Goal: Complete application form

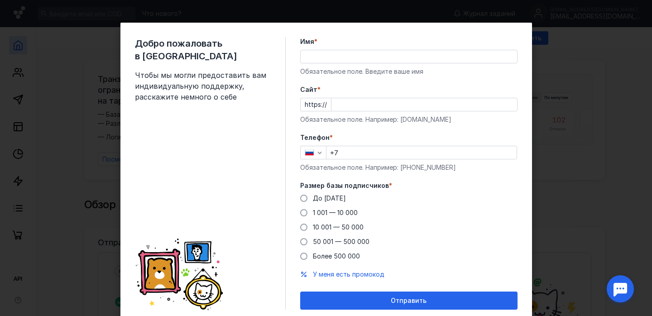
click at [338, 61] on input "Имя *" at bounding box center [409, 56] width 216 height 13
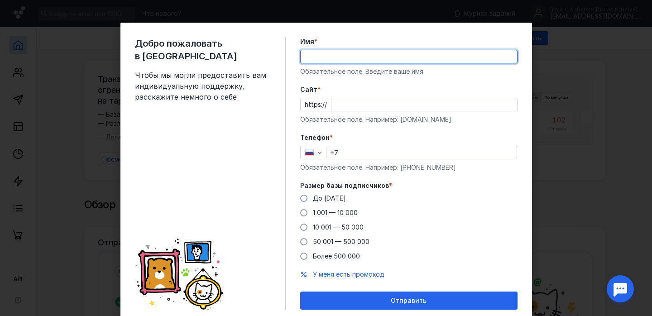
click at [332, 56] on input "Имя *" at bounding box center [409, 56] width 216 height 13
type input "[PERSON_NAME]"
click at [479, 72] on div "Обязательное поле. Введите ваше имя" at bounding box center [408, 71] width 217 height 9
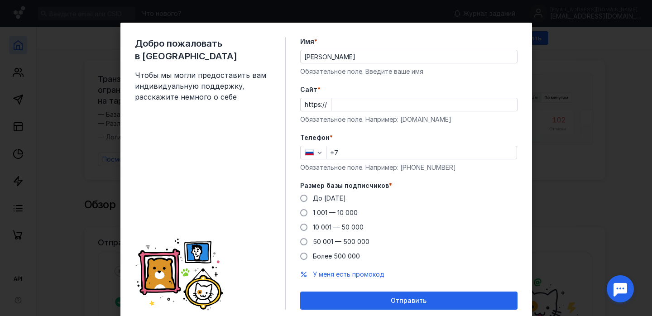
click at [384, 104] on input "Cайт *" at bounding box center [424, 104] width 186 height 13
type input "ф"
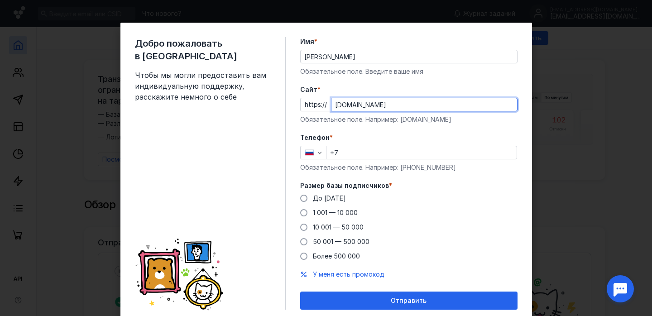
type input "[DOMAIN_NAME]"
click at [368, 147] on input "+7" at bounding box center [421, 152] width 190 height 13
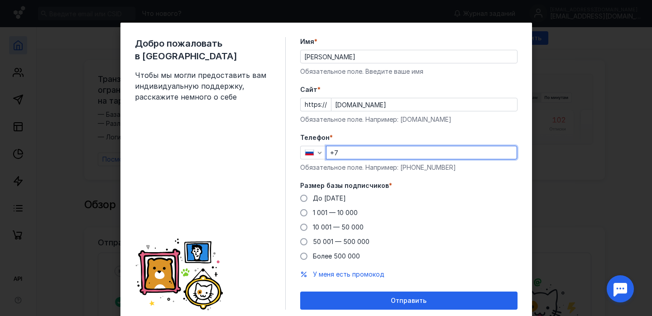
click at [370, 153] on input "+7" at bounding box center [421, 152] width 190 height 13
type input "[PHONE_NUMBER]"
click at [333, 211] on span "1 001 — 10 000" at bounding box center [335, 213] width 45 height 8
click at [0, 0] on input "1 001 — 10 000" at bounding box center [0, 0] width 0 height 0
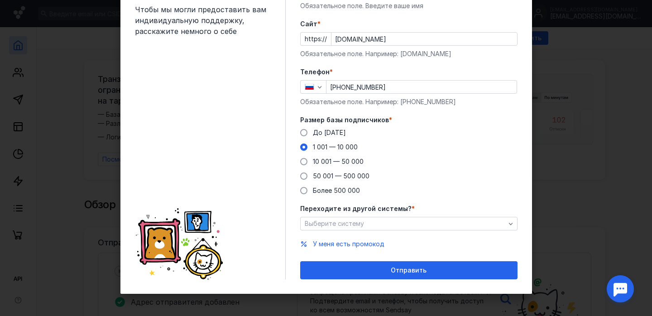
scroll to position [64, 0]
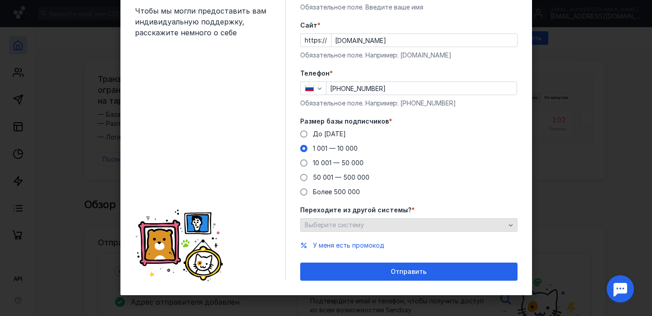
click at [421, 221] on div "Выберите систему" at bounding box center [404, 225] width 205 height 8
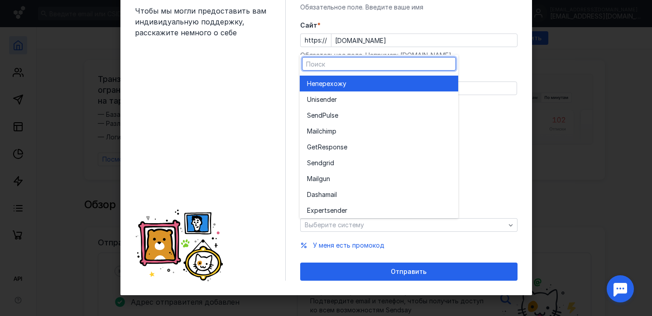
click at [364, 84] on div "Не перехожу" at bounding box center [379, 83] width 144 height 9
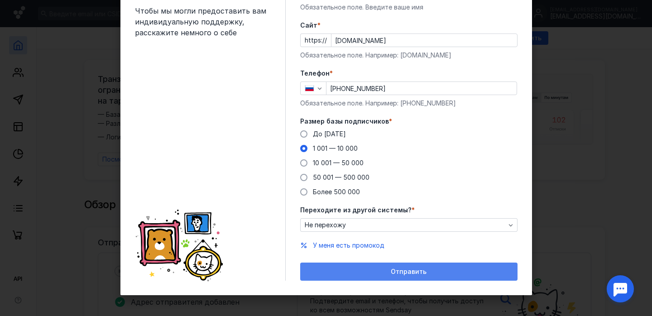
click at [418, 266] on div "Отправить" at bounding box center [408, 272] width 217 height 18
